Goal: Task Accomplishment & Management: Use online tool/utility

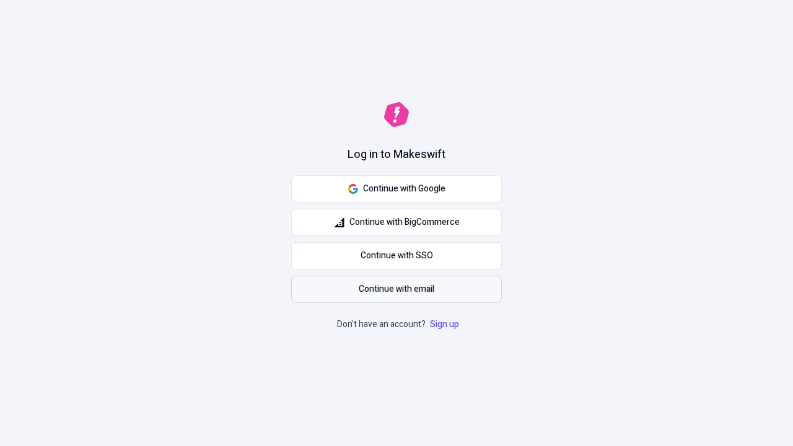
click at [397, 289] on span "Continue with email" at bounding box center [397, 290] width 76 height 14
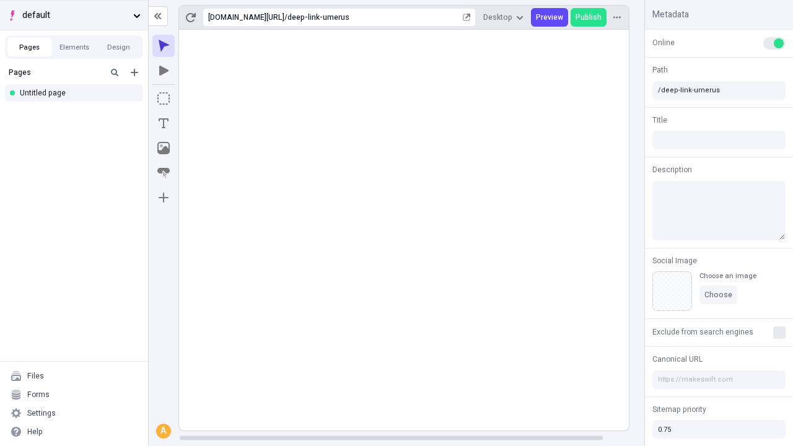
click at [74, 15] on span "default" at bounding box center [75, 16] width 106 height 14
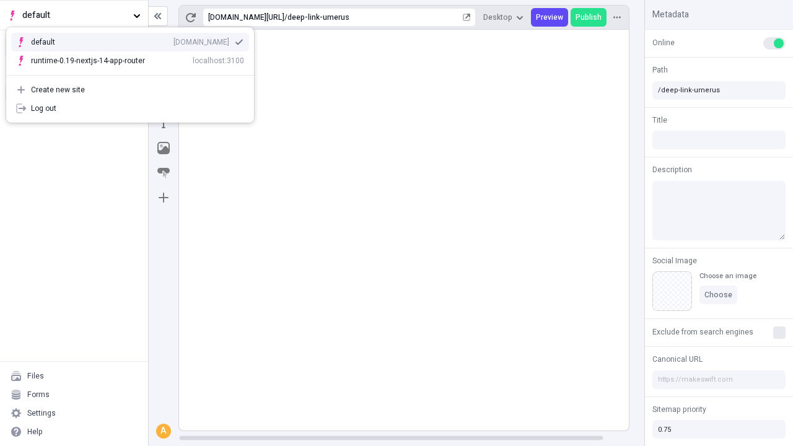
click at [174, 40] on div "[DOMAIN_NAME]" at bounding box center [202, 42] width 56 height 10
click at [134, 73] on icon "Add new" at bounding box center [134, 72] width 7 height 7
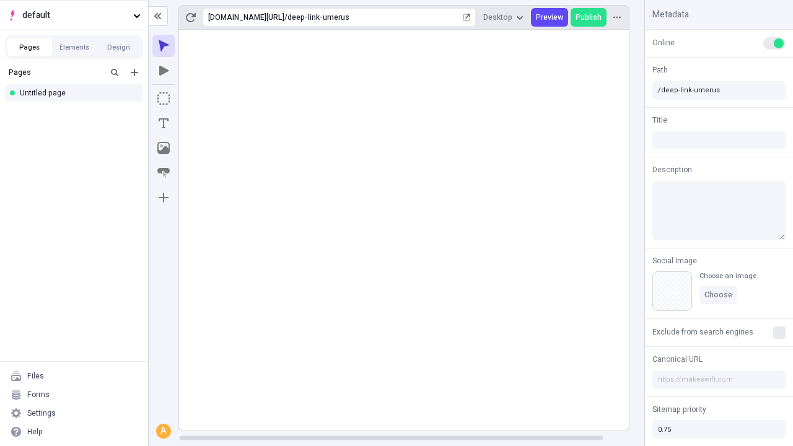
click at [77, 113] on div "Blank page" at bounding box center [77, 114] width 119 height 19
type input "/deep-link-soluta"
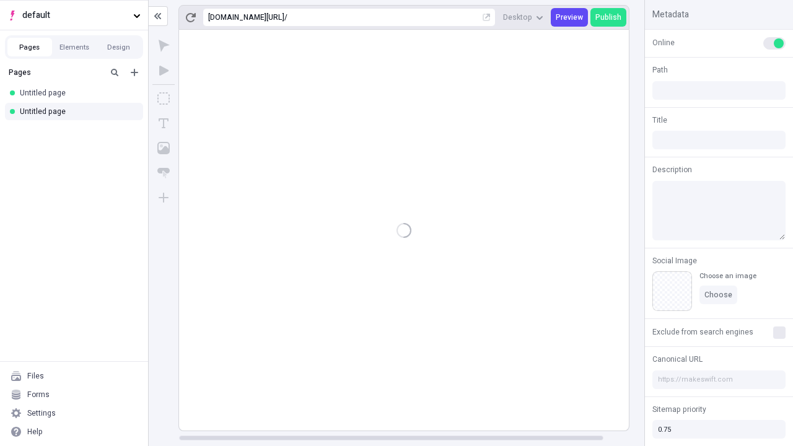
type input "/page"
